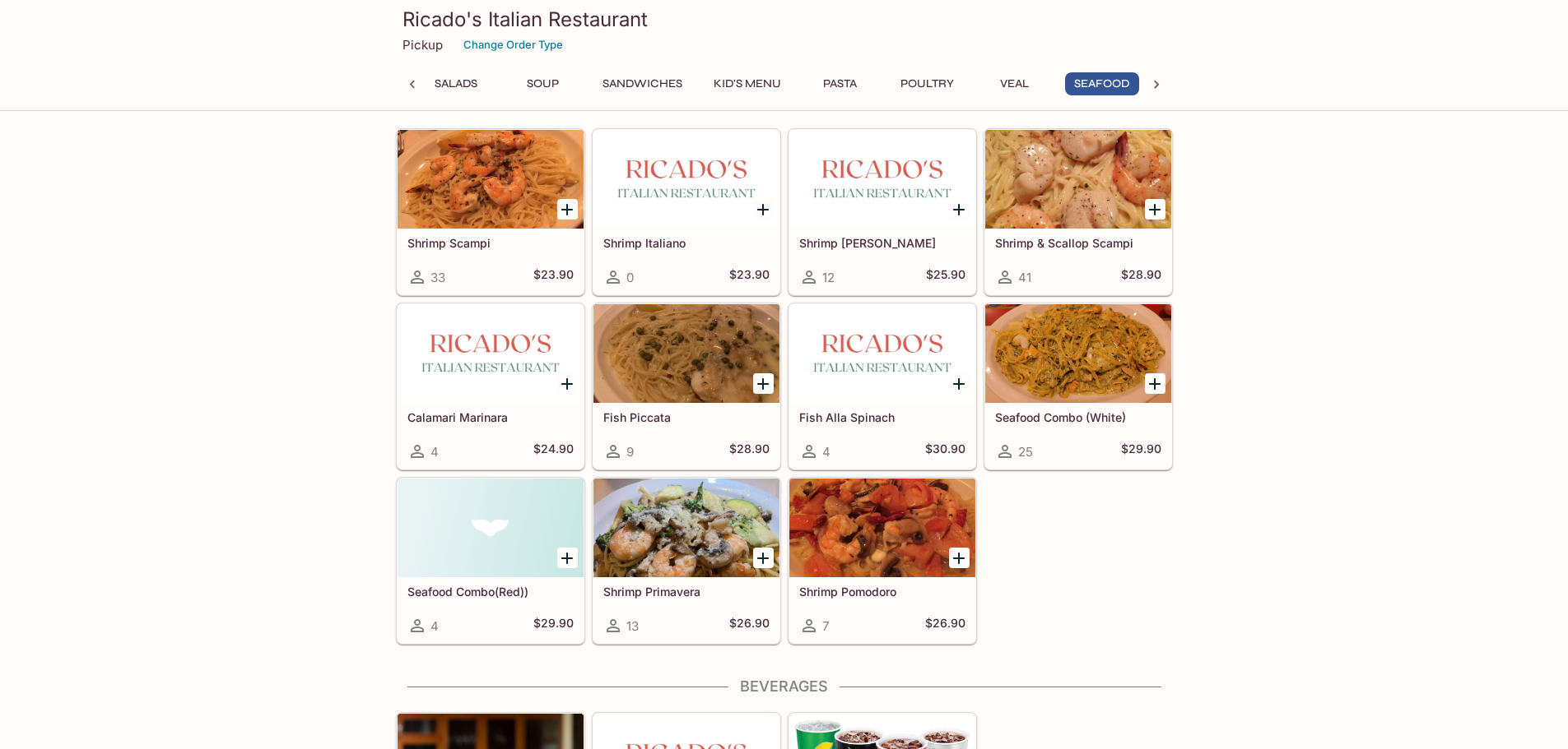
scroll to position [3648, 0]
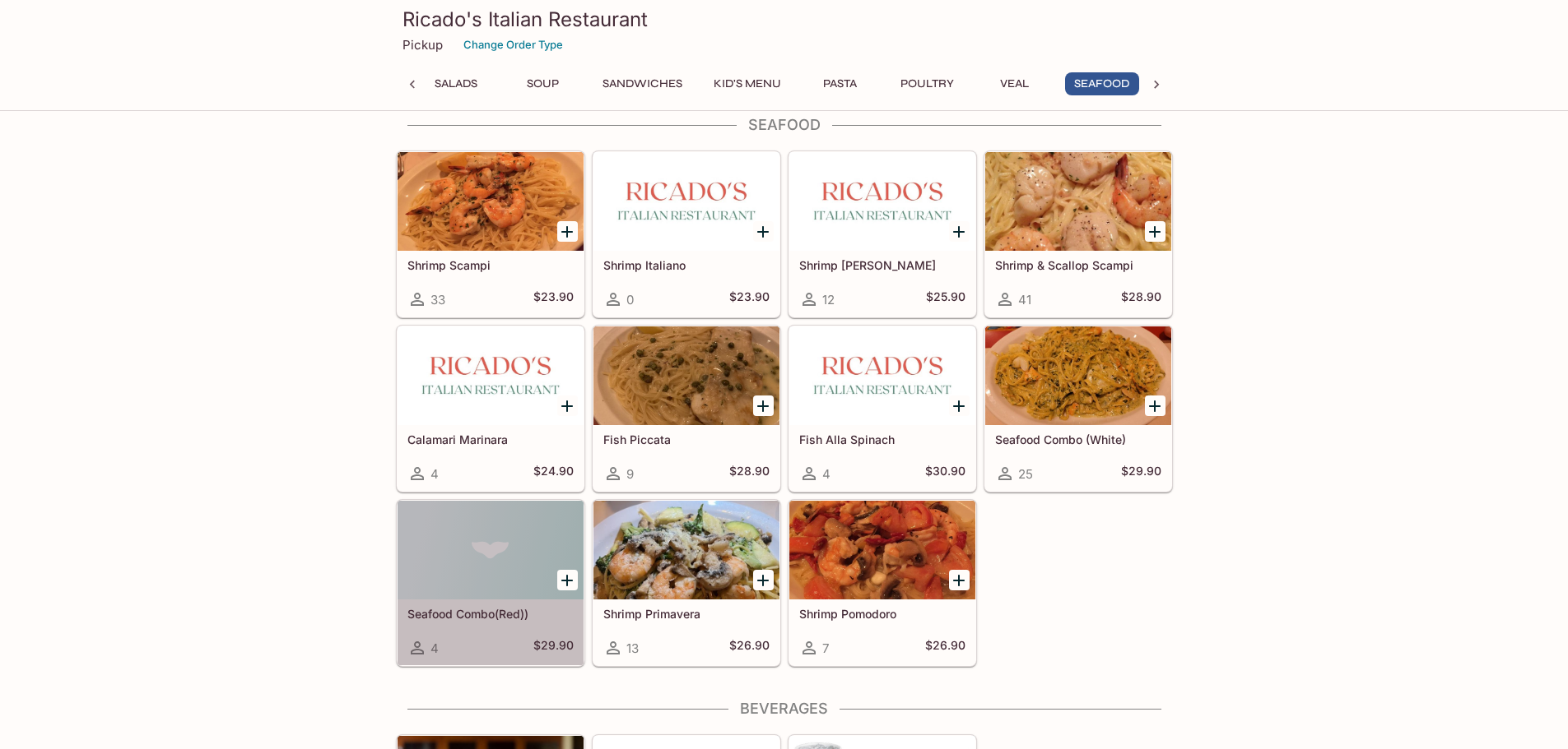
click at [496, 558] on div at bounding box center [490, 551] width 186 height 99
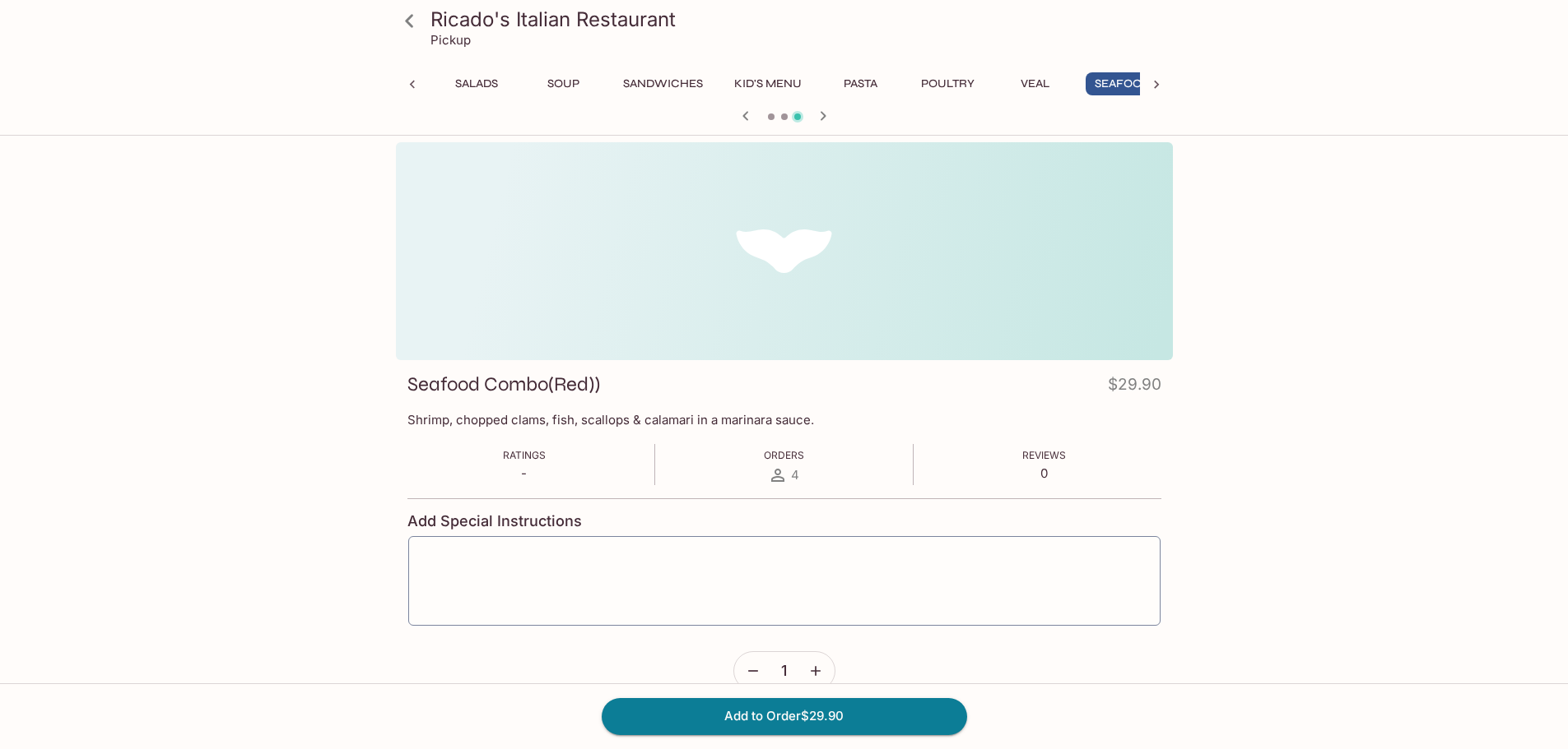
scroll to position [0, 118]
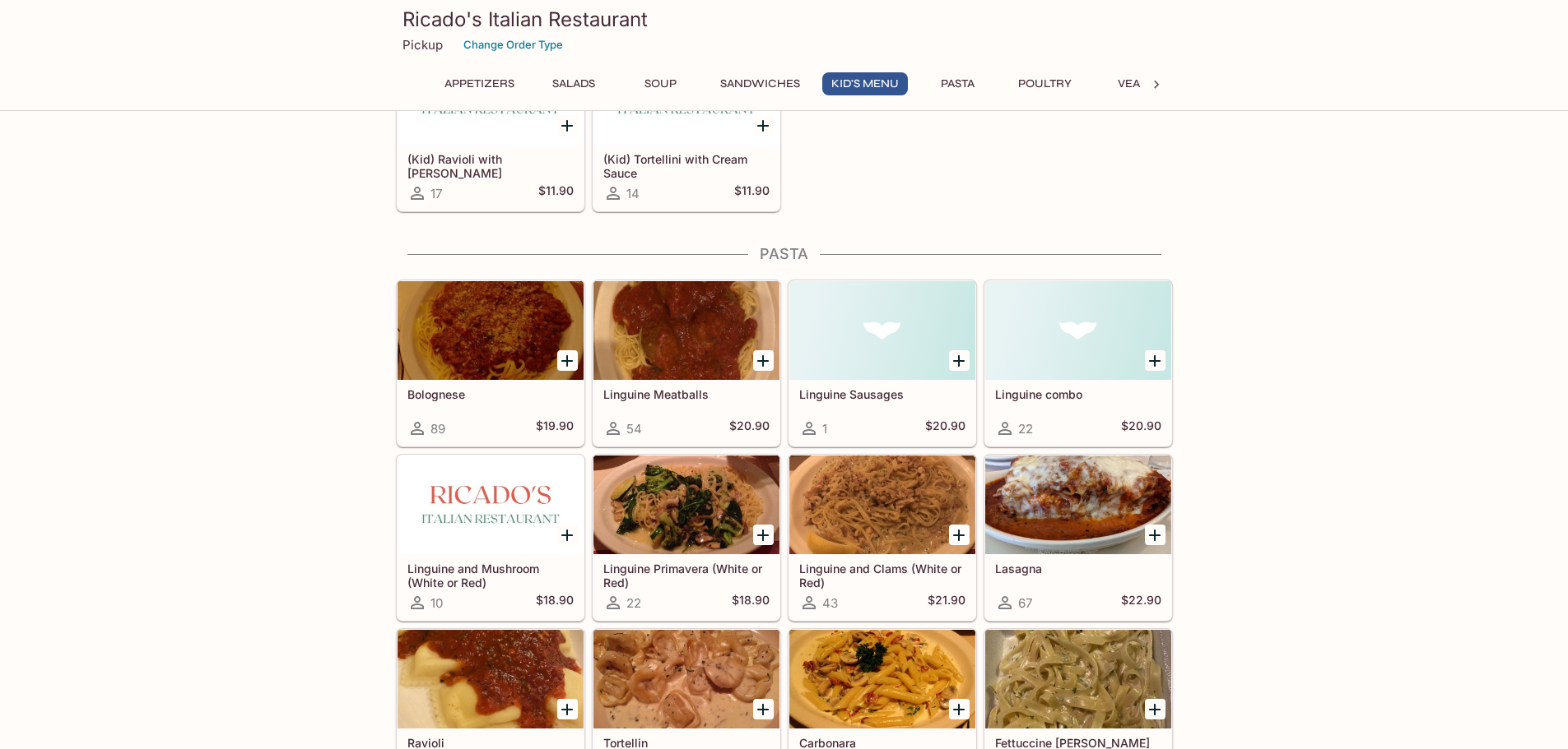
scroll to position [1789, 0]
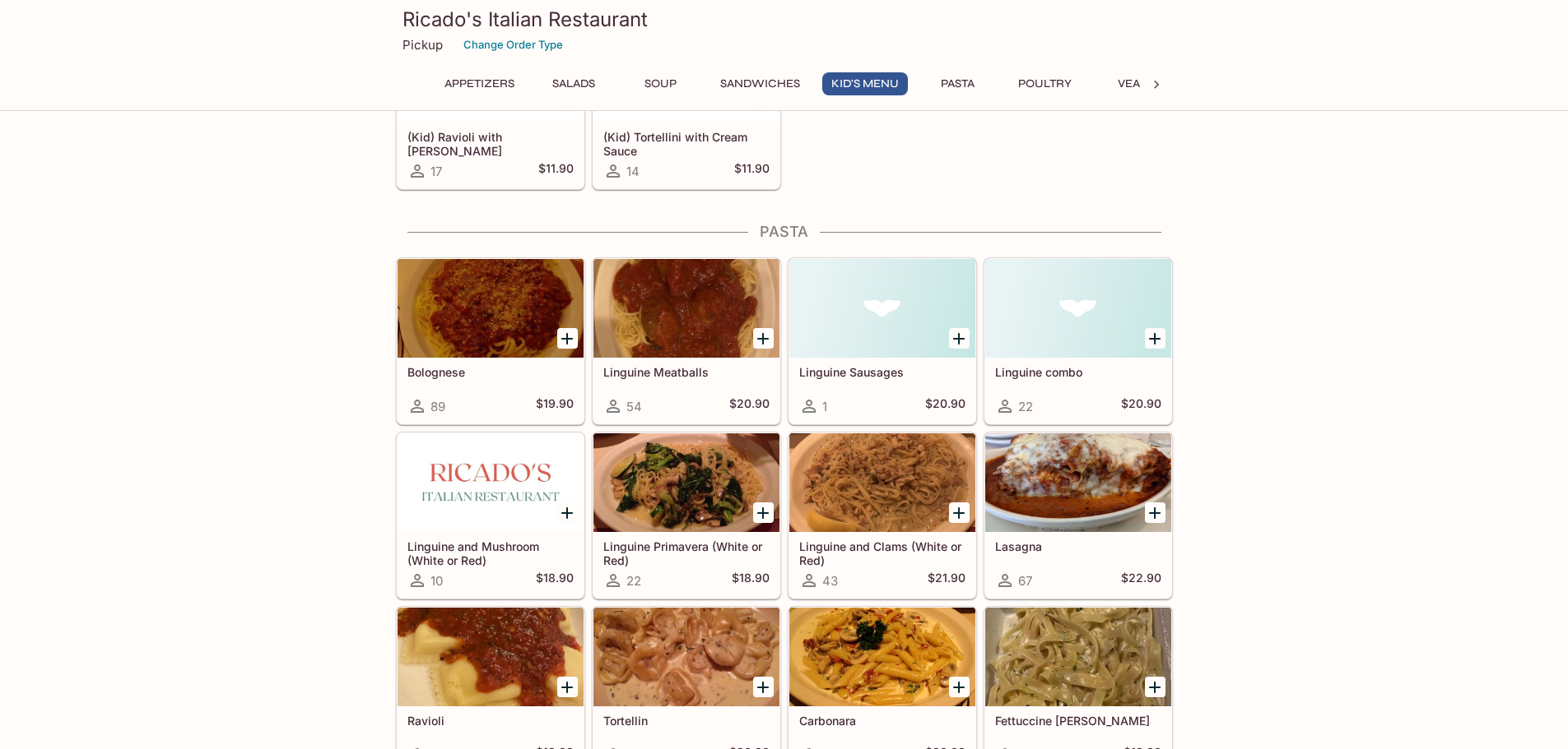
click at [885, 490] on div at bounding box center [882, 483] width 186 height 99
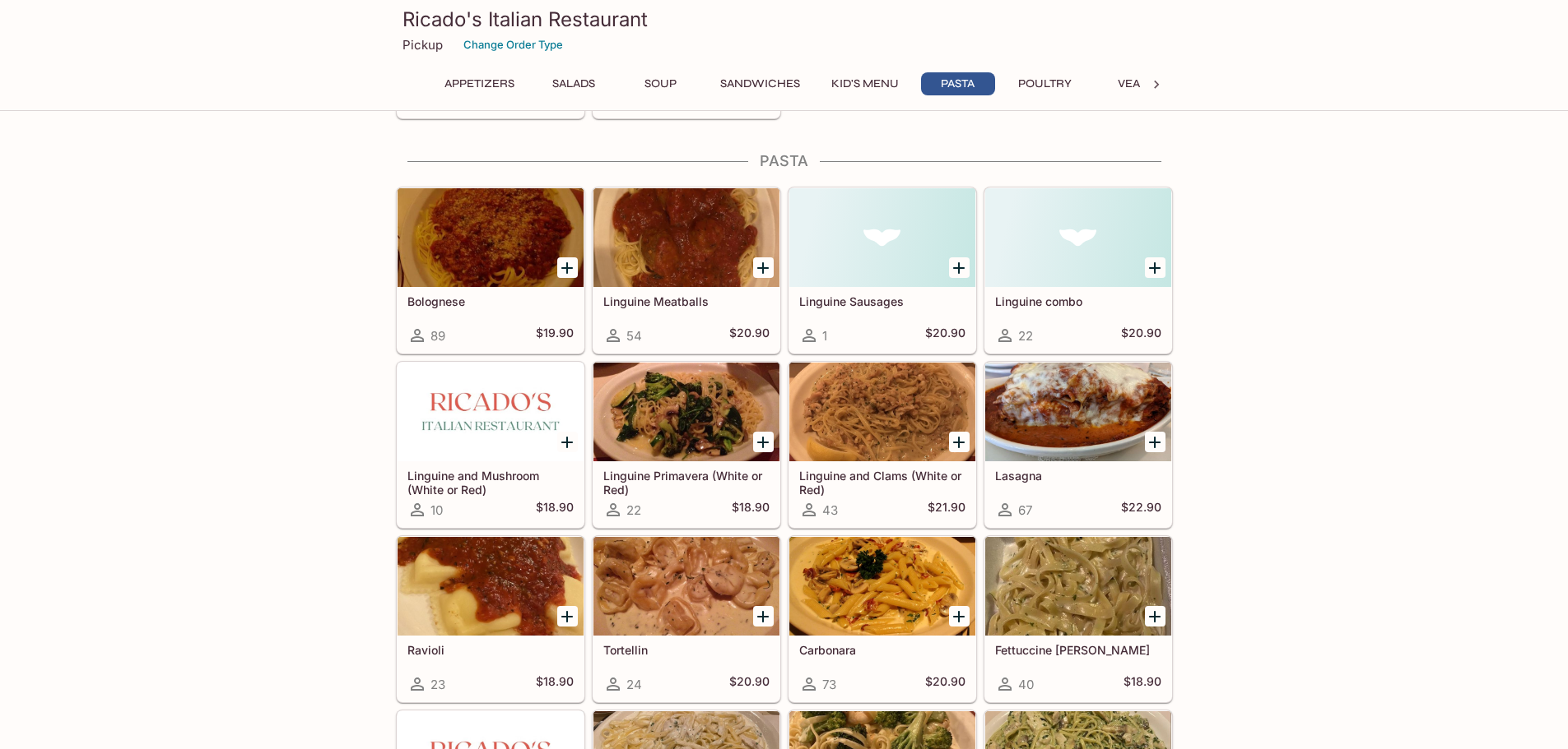
scroll to position [1882, 0]
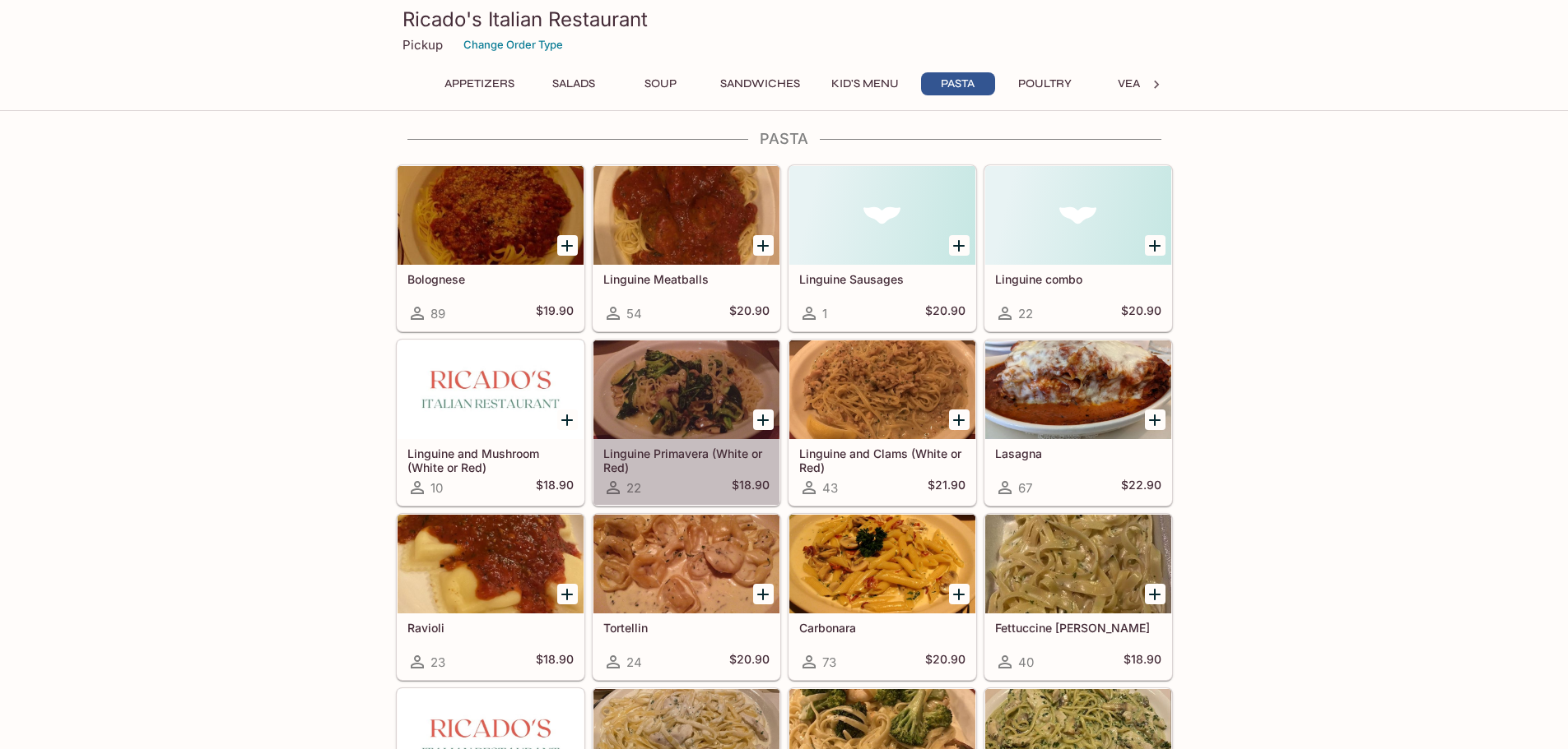
click at [710, 405] on div at bounding box center [686, 390] width 186 height 99
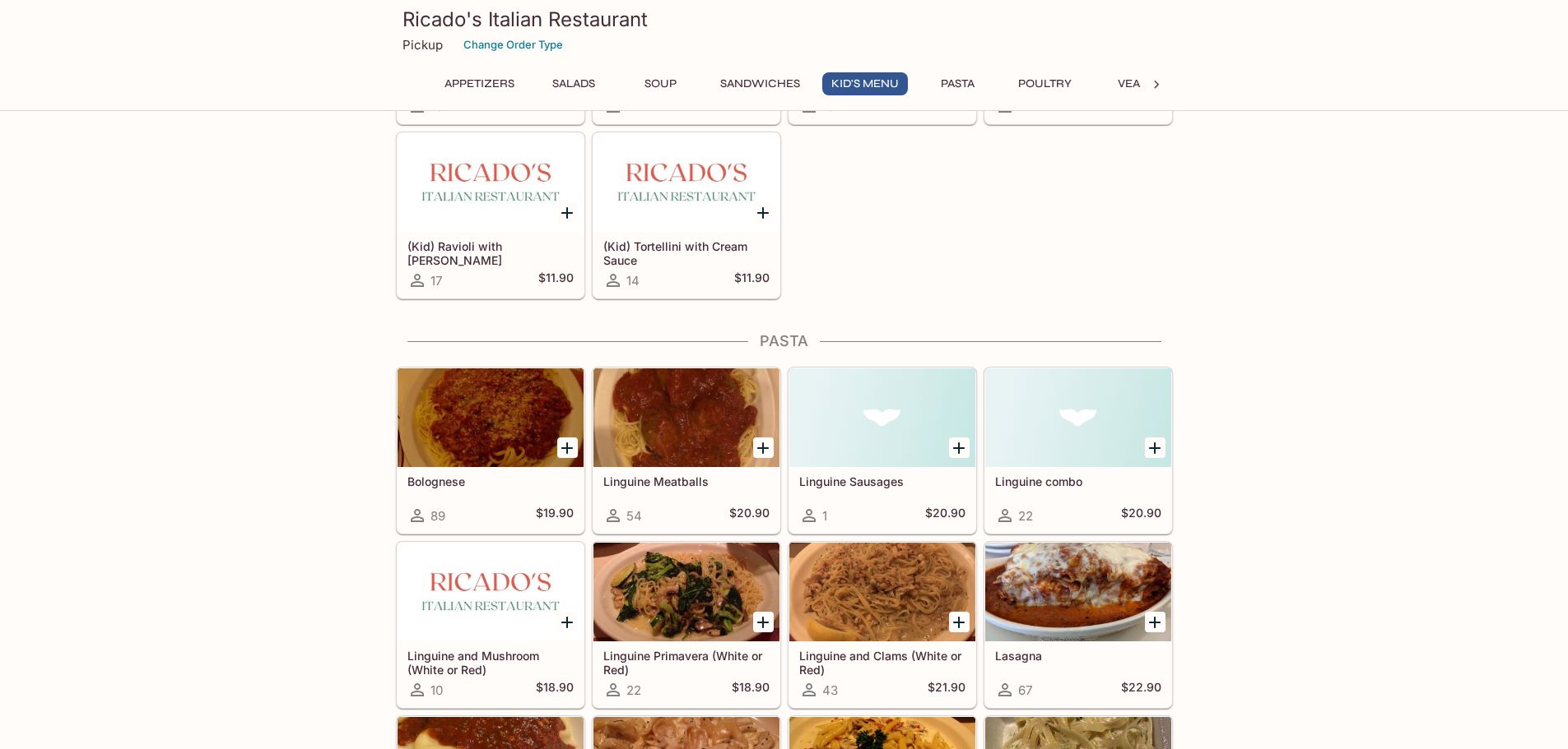
scroll to position [1690, 0]
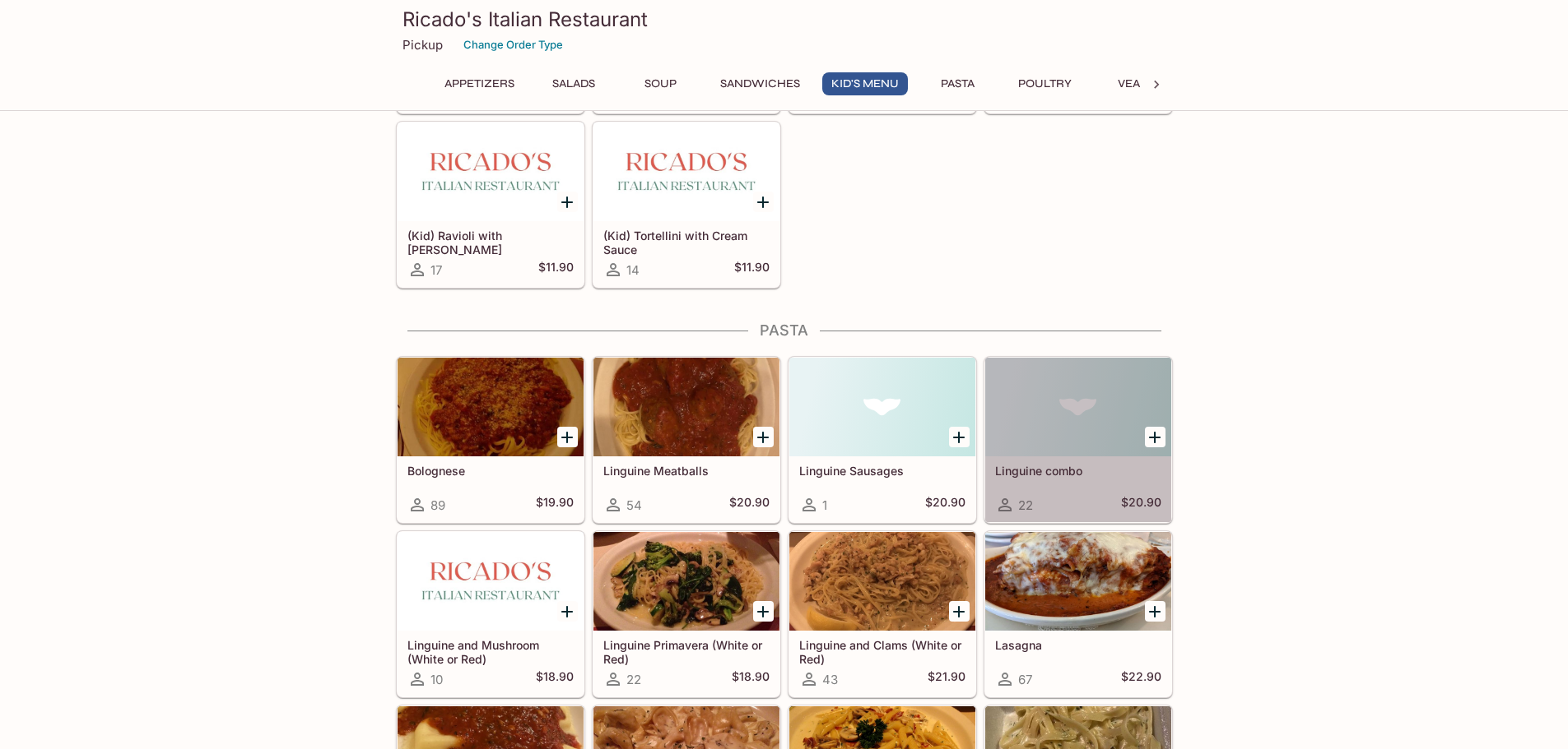
click at [1062, 397] on div at bounding box center [1078, 407] width 186 height 99
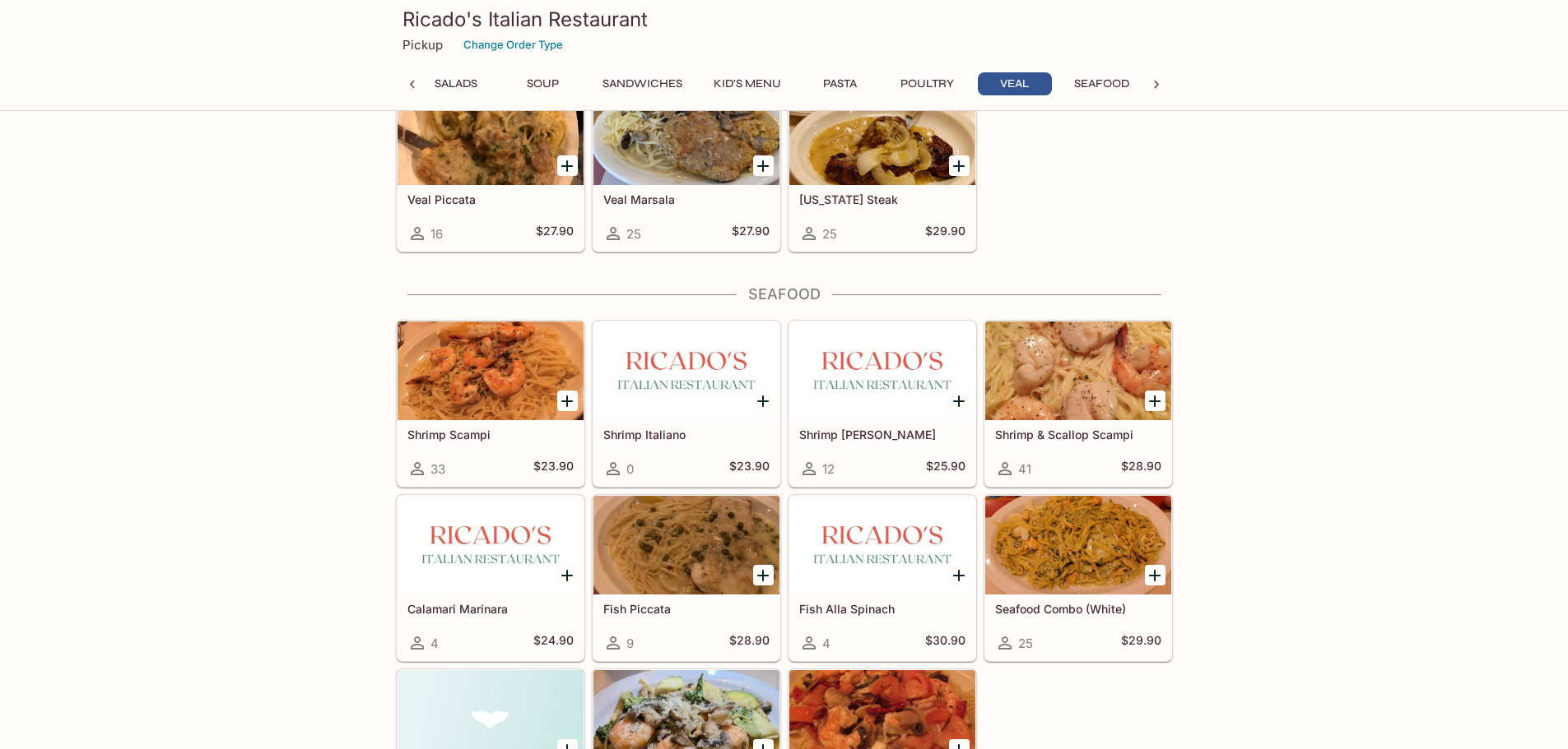
scroll to position [3490, 0]
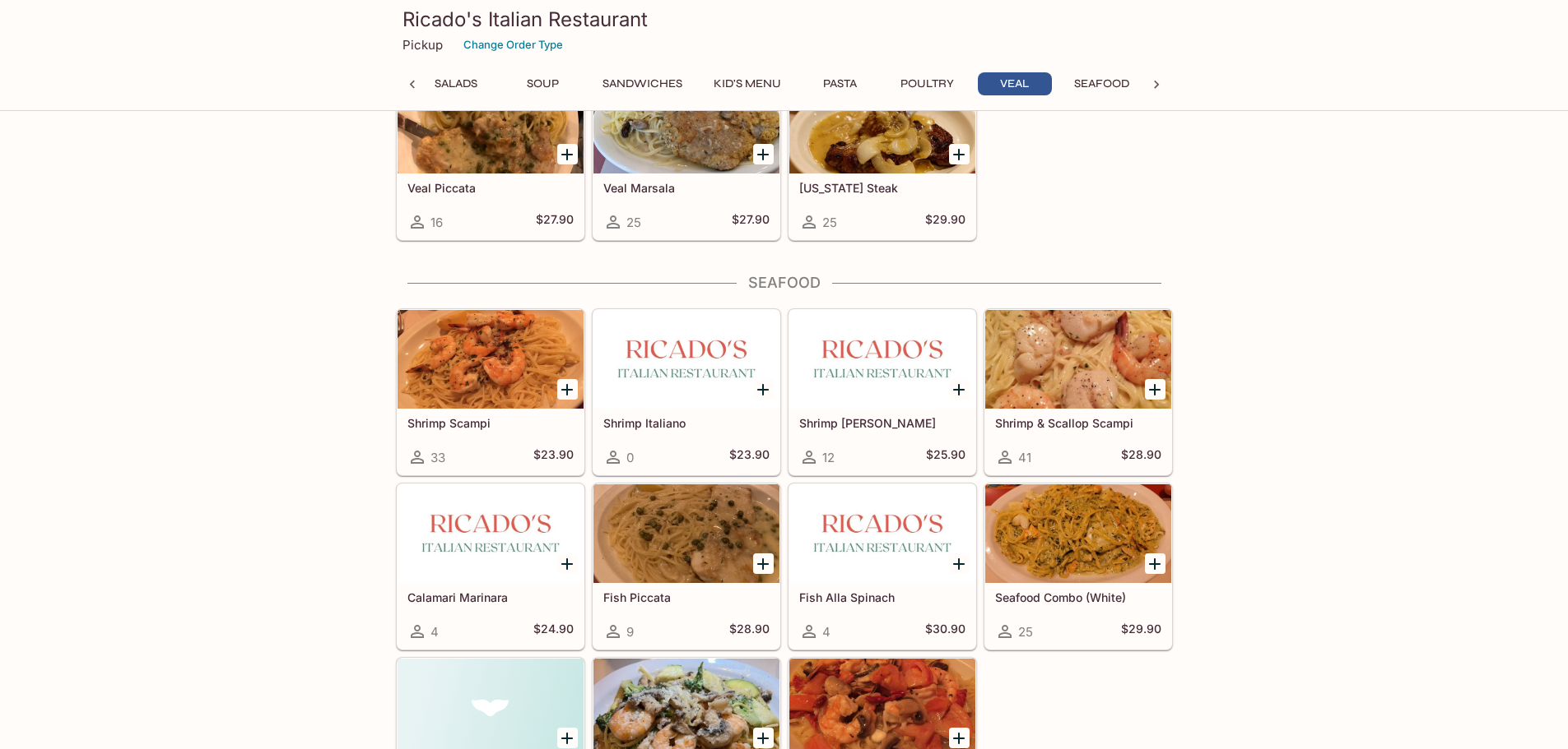
click at [452, 559] on div at bounding box center [490, 534] width 186 height 99
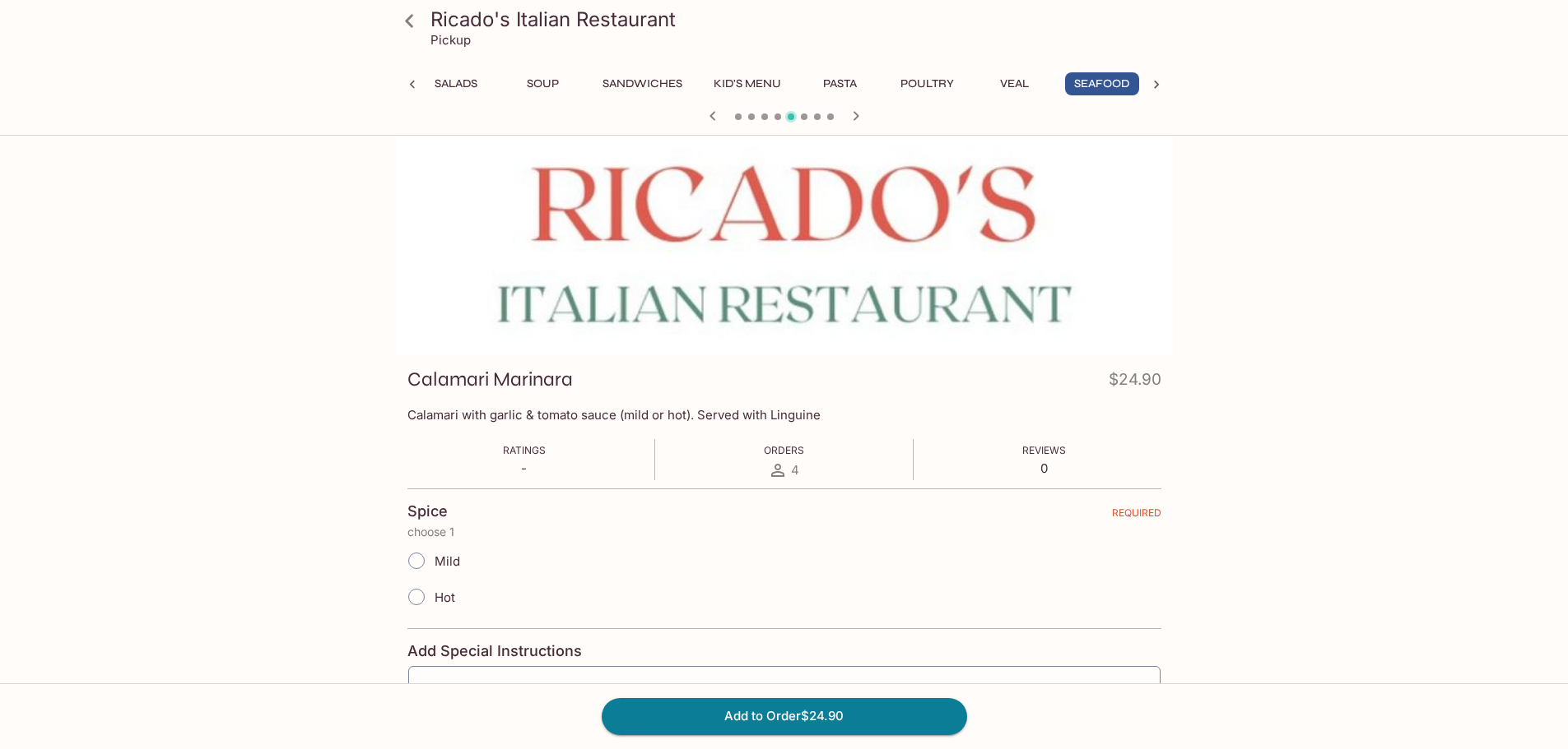
scroll to position [1, 0]
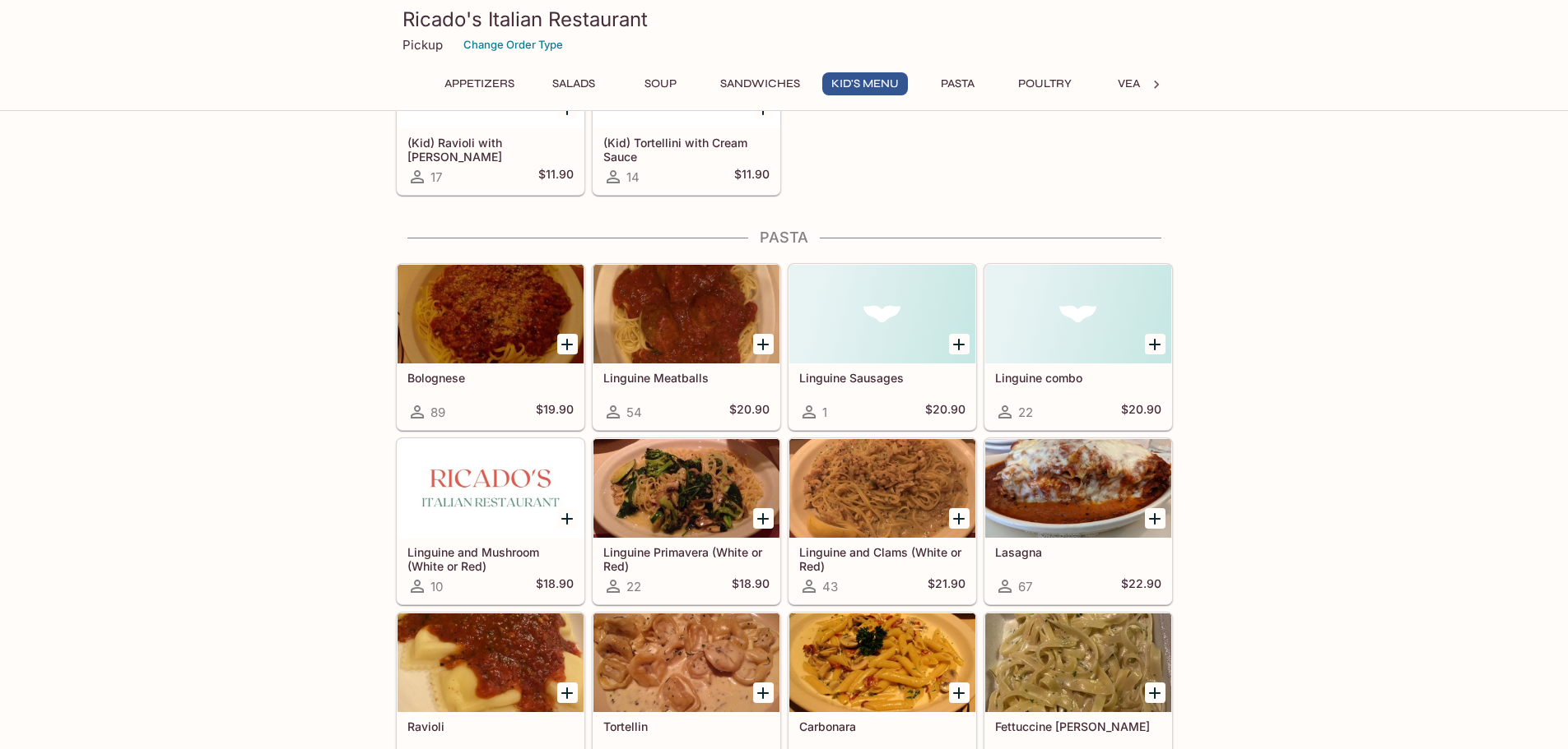
scroll to position [1926, 0]
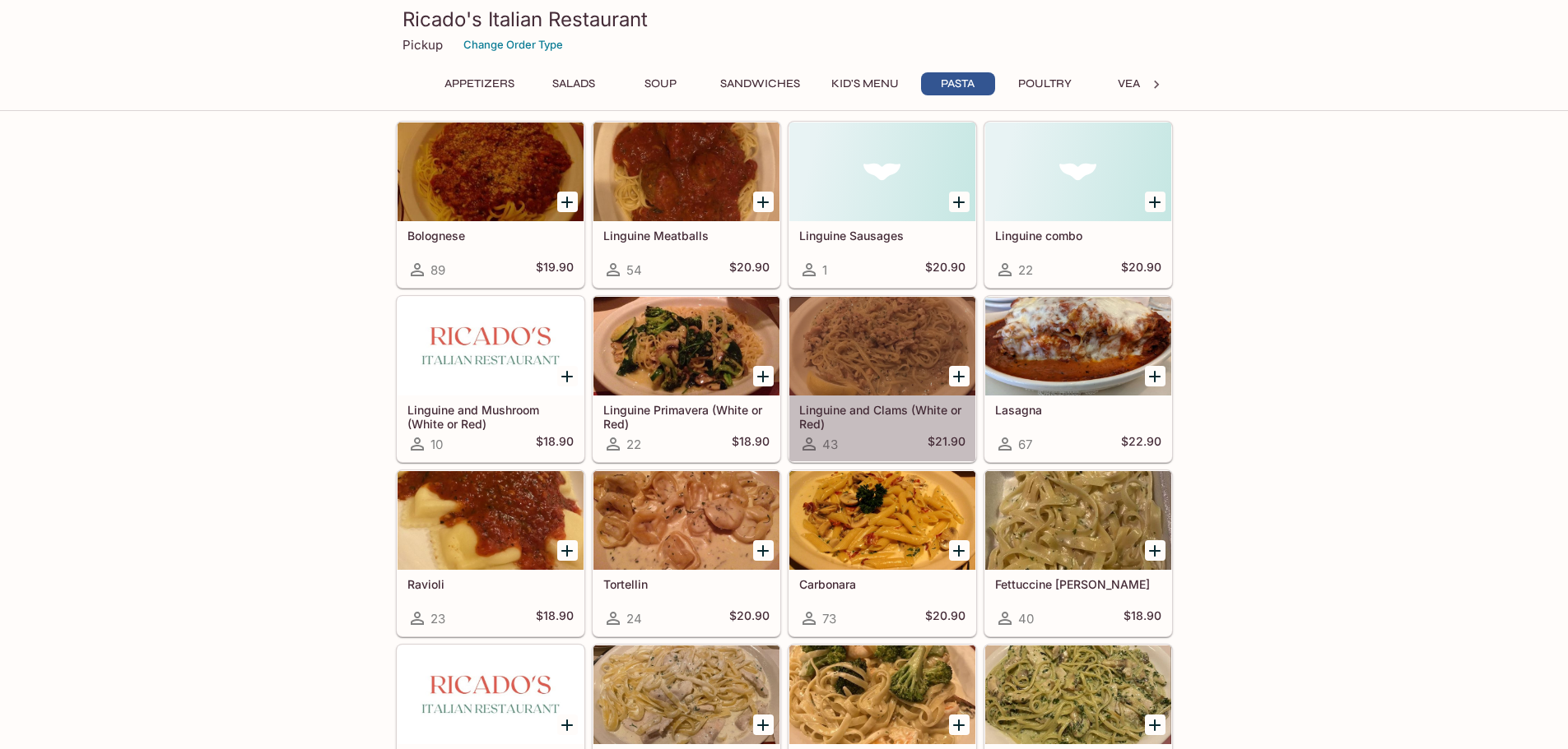
click at [850, 335] on div at bounding box center [882, 346] width 186 height 99
